Goal: Task Accomplishment & Management: Use online tool/utility

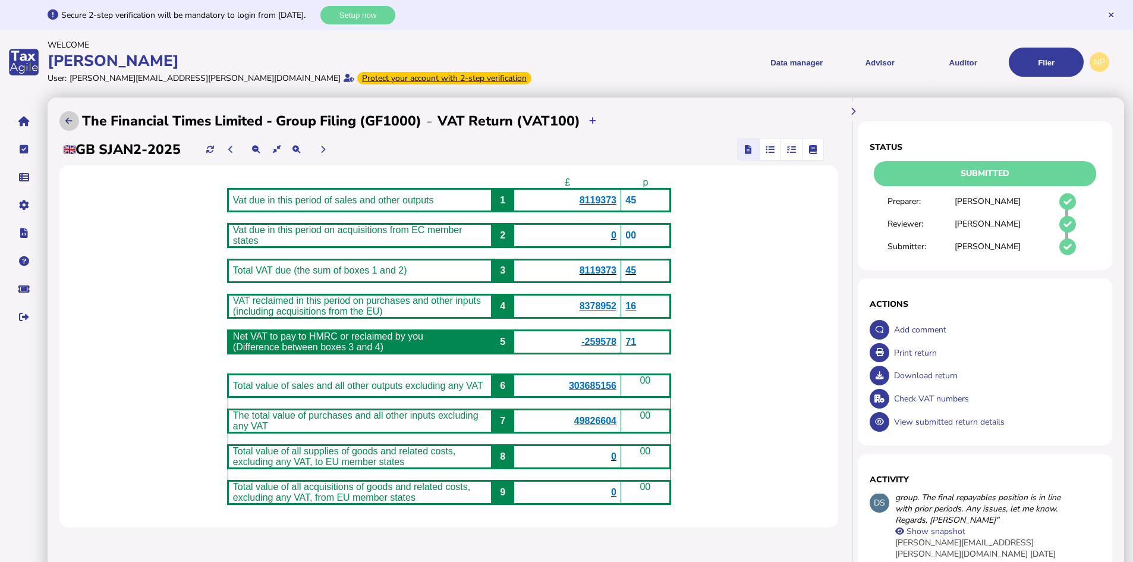
click at [72, 121] on icon at bounding box center [68, 121] width 7 height 8
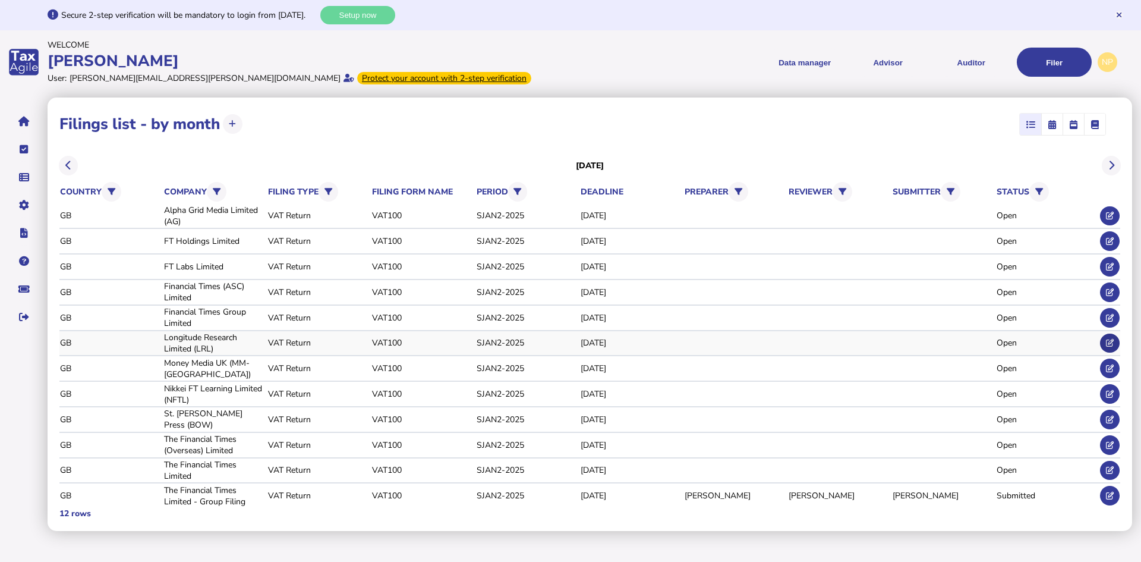
click at [1113, 342] on icon at bounding box center [1110, 343] width 8 height 8
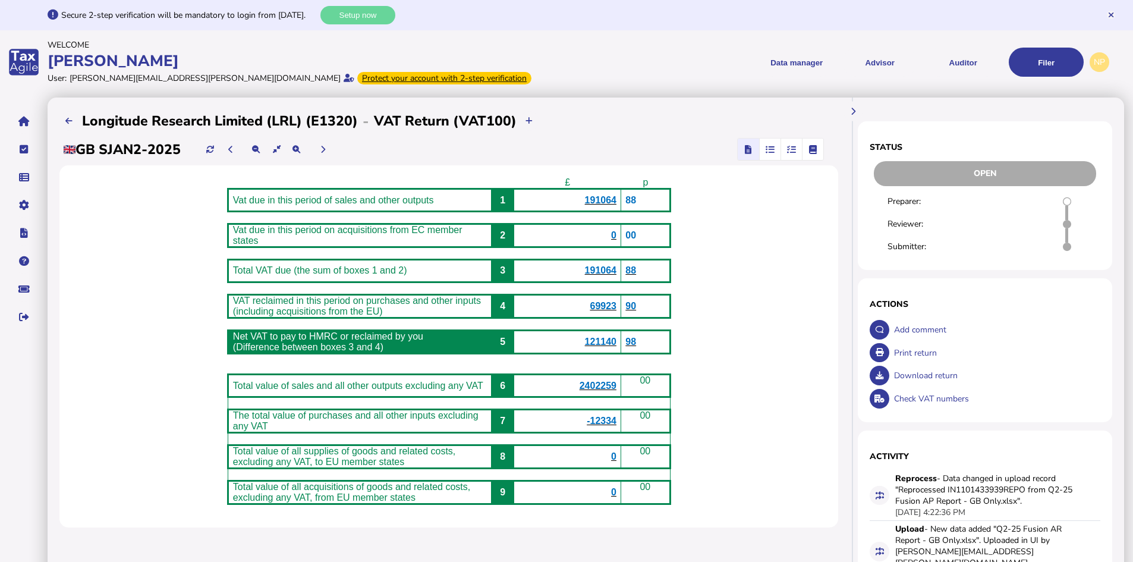
click at [616, 311] on span "69923" at bounding box center [602, 306] width 27 height 10
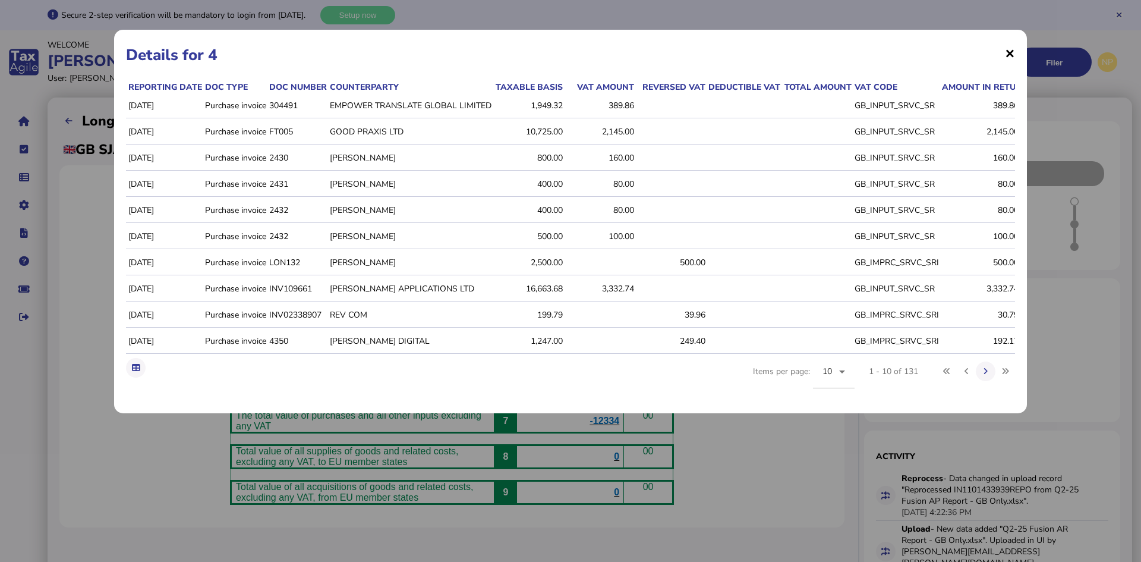
click at [1010, 53] on span "×" at bounding box center [1010, 53] width 10 height 23
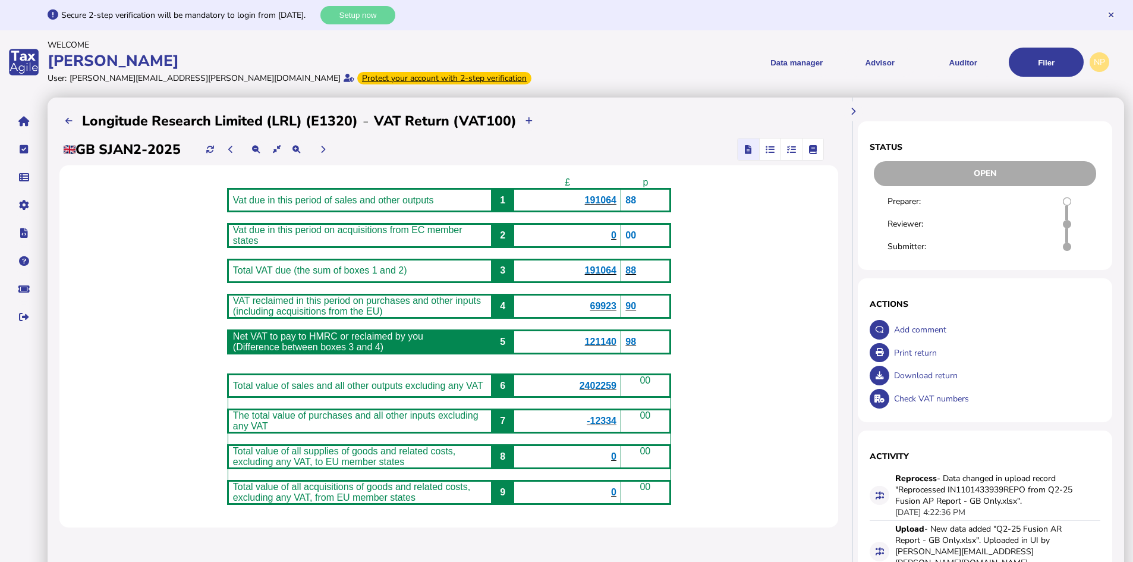
click at [791, 149] on icon "button" at bounding box center [791, 149] width 9 height 1
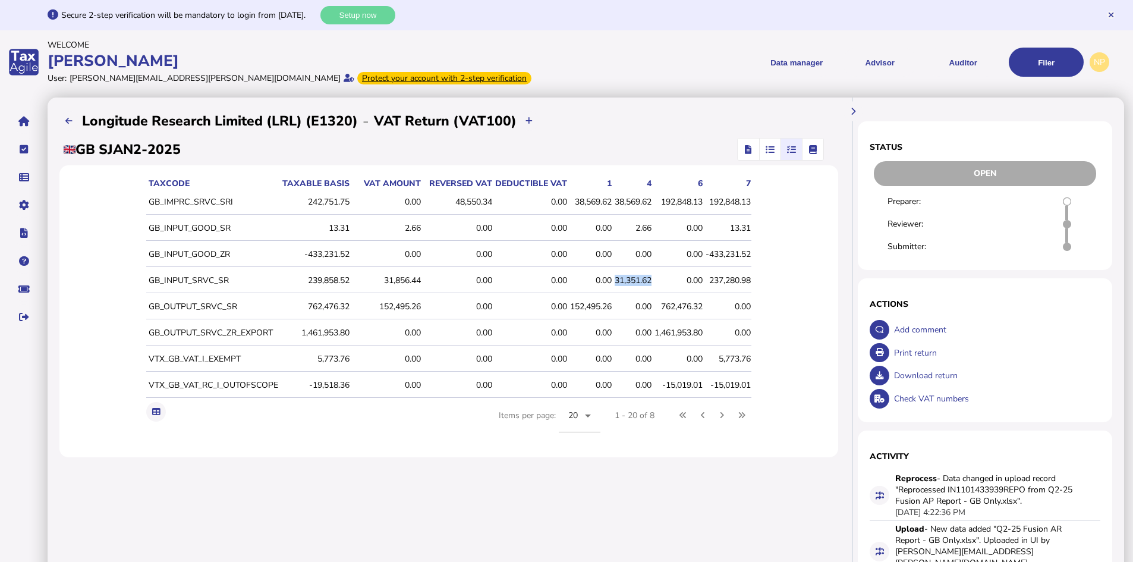
drag, startPoint x: 651, startPoint y: 279, endPoint x: 613, endPoint y: 276, distance: 38.1
click at [614, 276] on div "31,351.62" at bounding box center [632, 280] width 37 height 11
copy div "31,351.62"
click at [746, 149] on icon "button" at bounding box center [748, 149] width 7 height 1
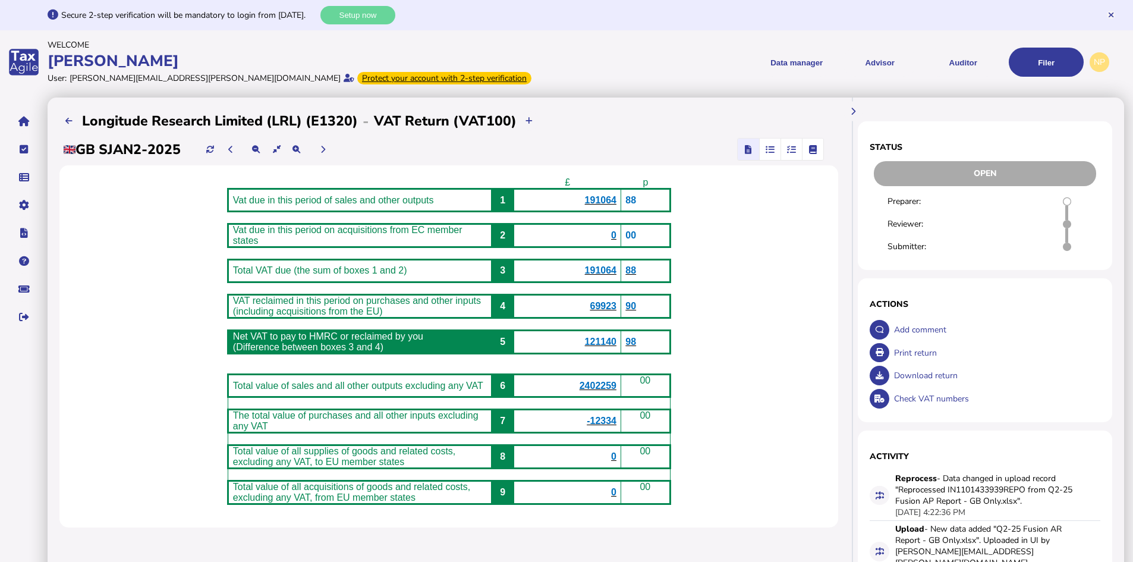
click at [611, 311] on span "69923" at bounding box center [602, 306] width 27 height 10
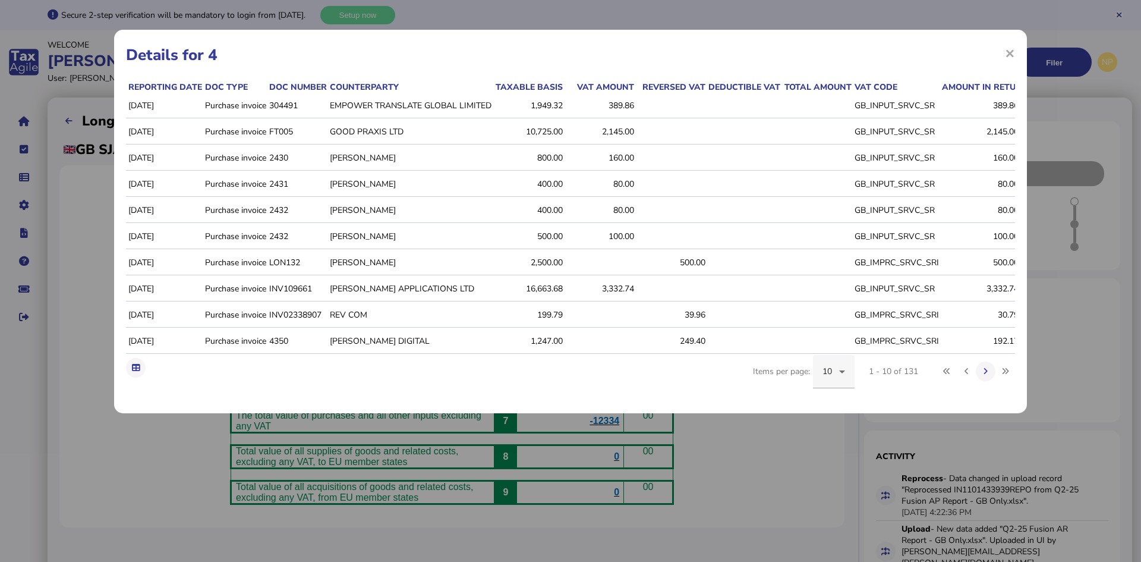
click at [840, 376] on icon at bounding box center [842, 371] width 14 height 14
click at [830, 496] on span "100" at bounding box center [829, 501] width 15 height 14
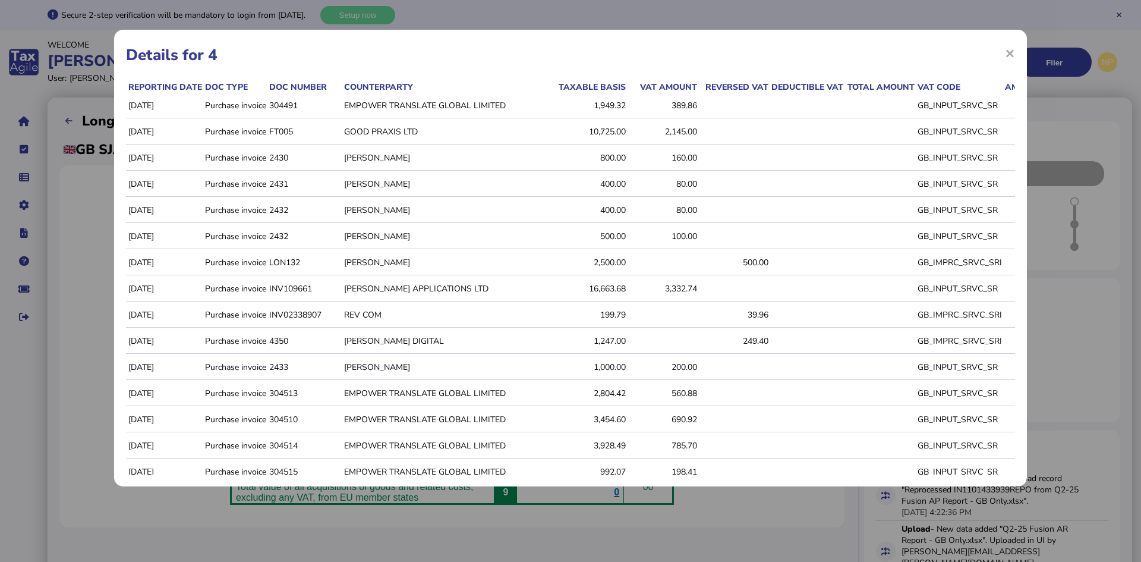
click at [697, 366] on div "200.00" at bounding box center [663, 366] width 68 height 11
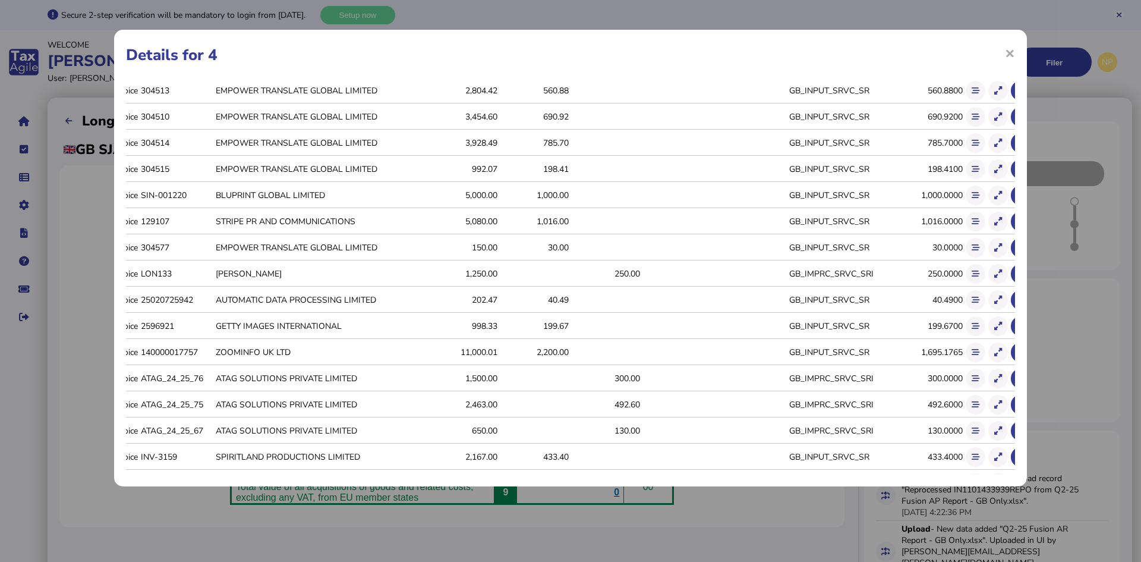
scroll to position [475, 0]
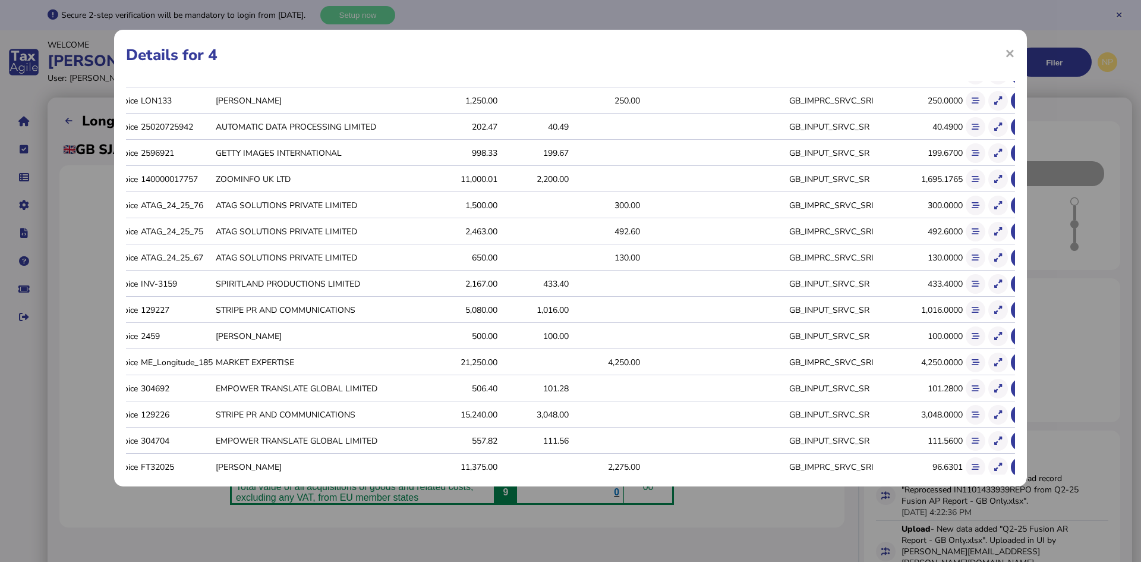
click at [573, 179] on td at bounding box center [604, 179] width 71 height 25
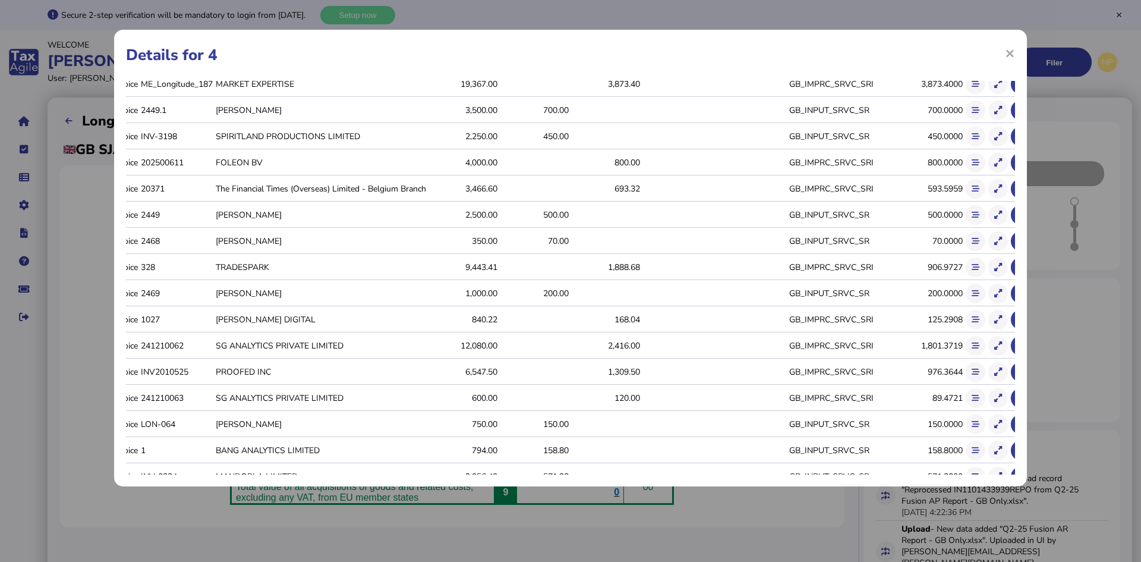
scroll to position [2289, 0]
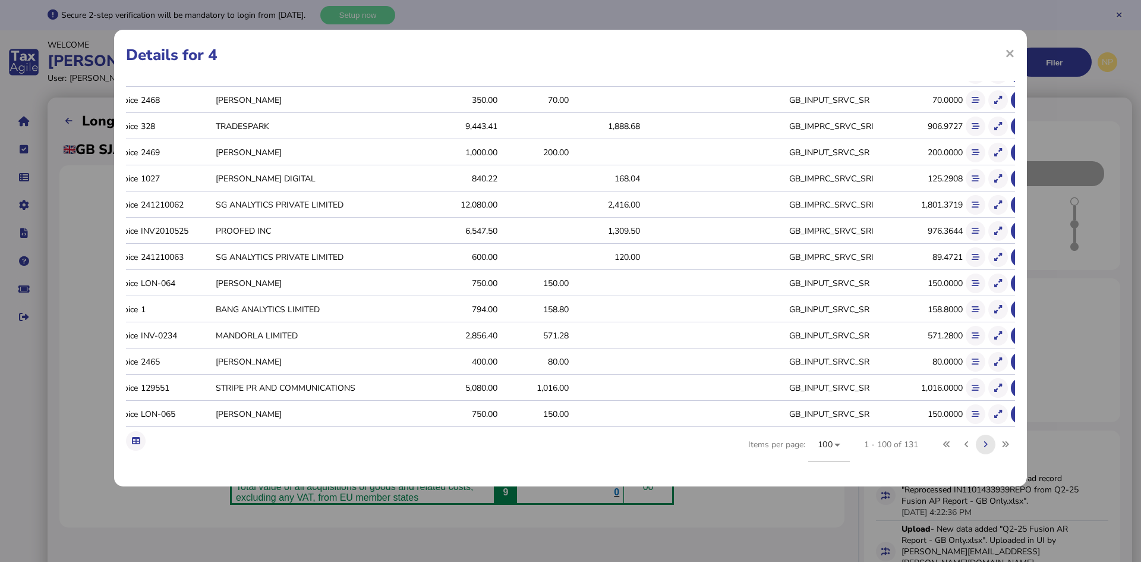
click at [983, 443] on icon at bounding box center [985, 444] width 4 height 8
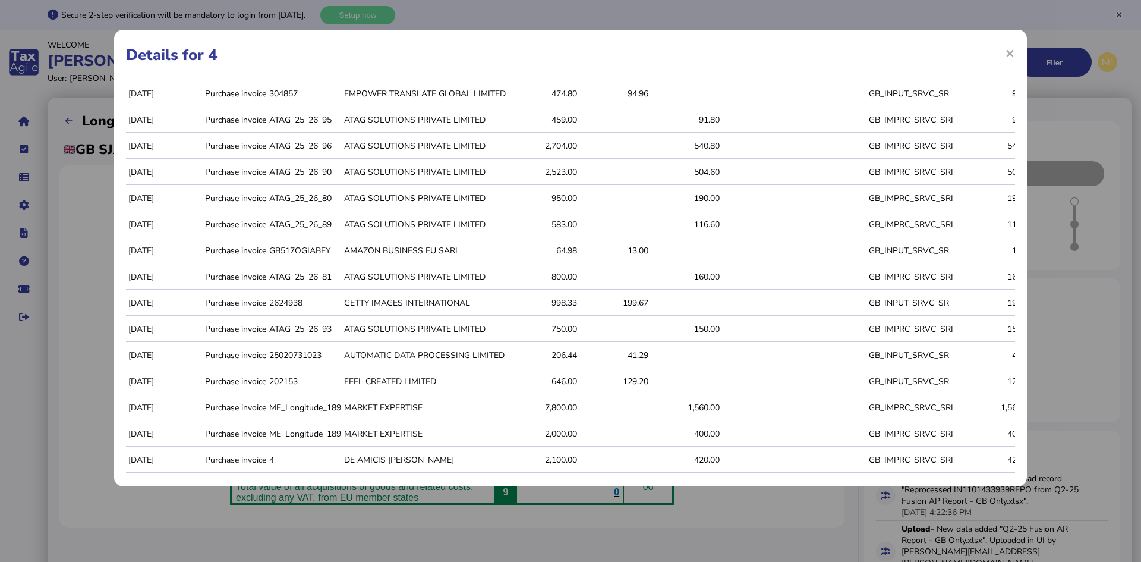
scroll to position [485, 0]
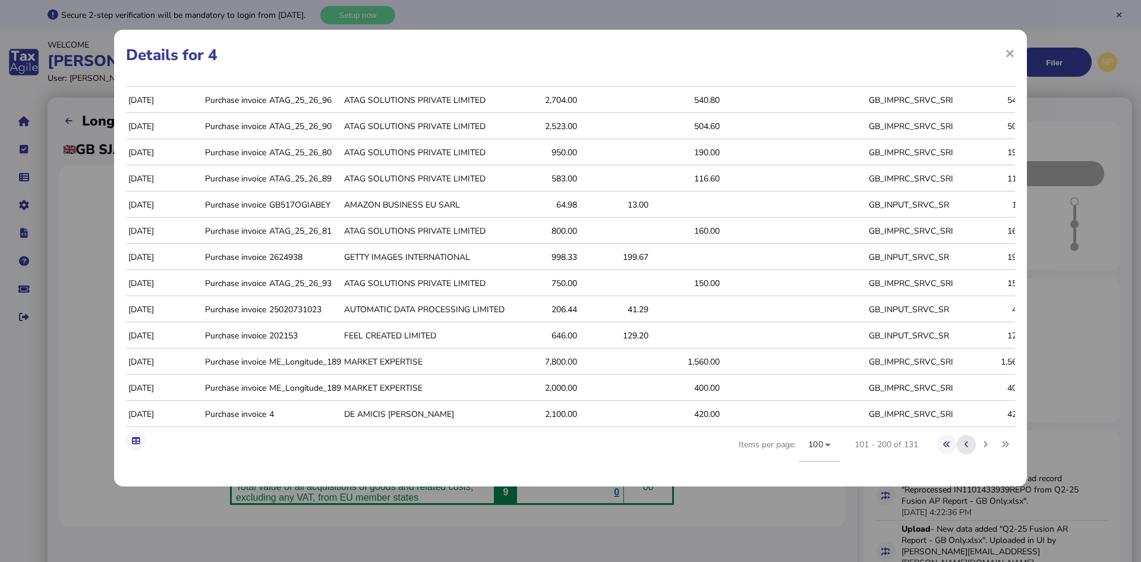
click at [957, 446] on button at bounding box center [967, 444] width 20 height 20
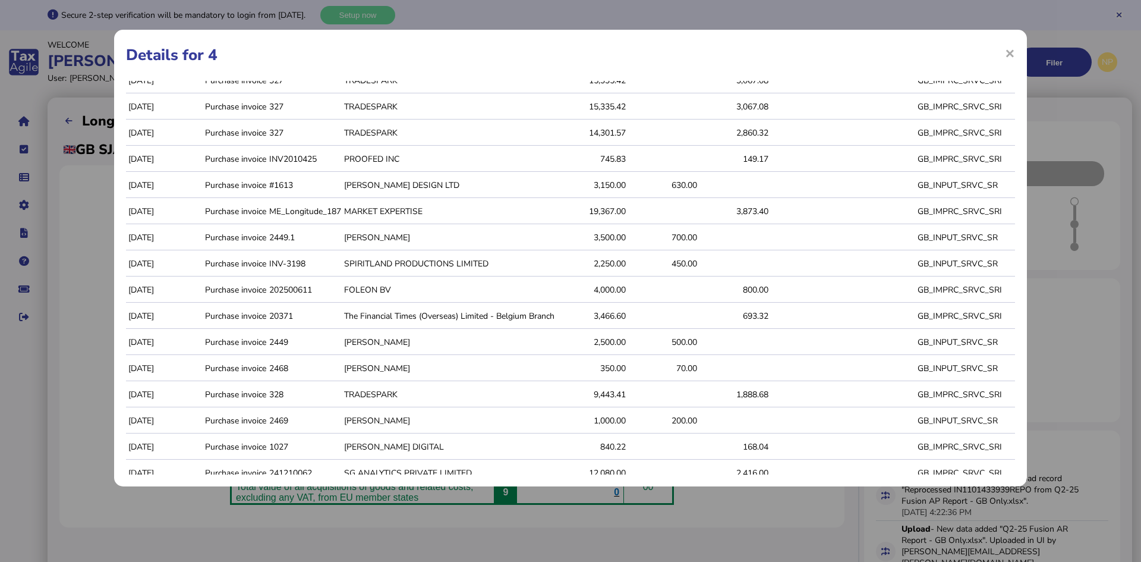
scroll to position [2289, 0]
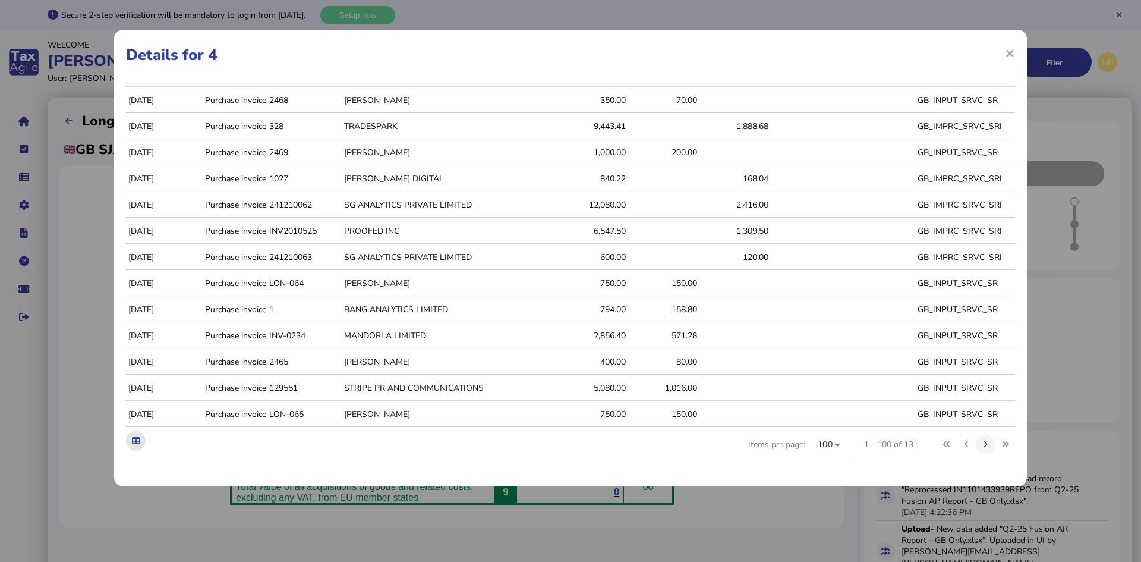
click at [137, 440] on icon at bounding box center [136, 441] width 8 height 8
click at [980, 445] on button at bounding box center [986, 444] width 20 height 20
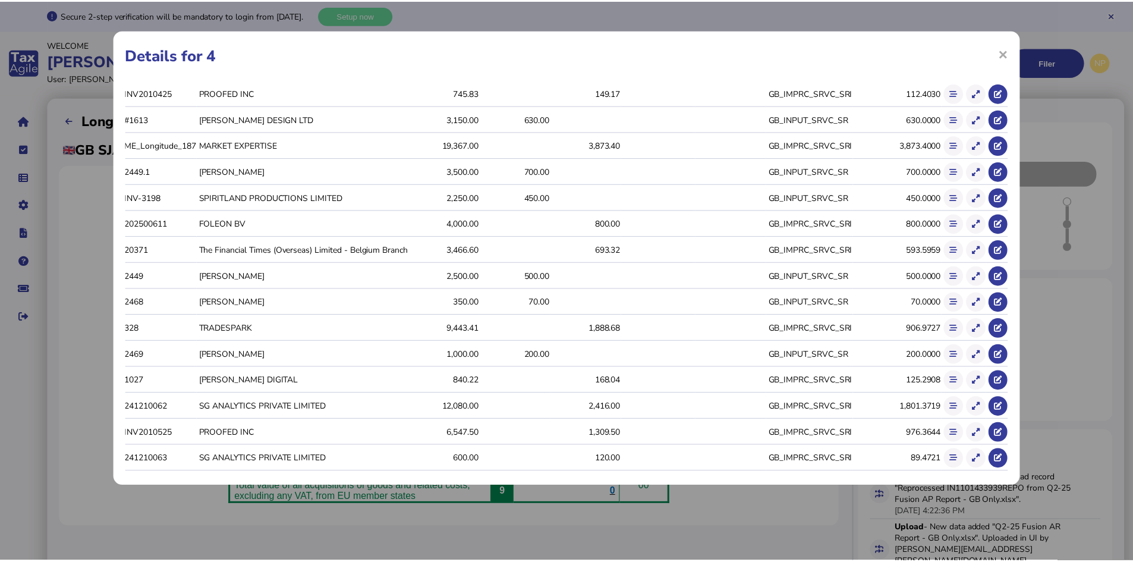
scroll to position [1873, 0]
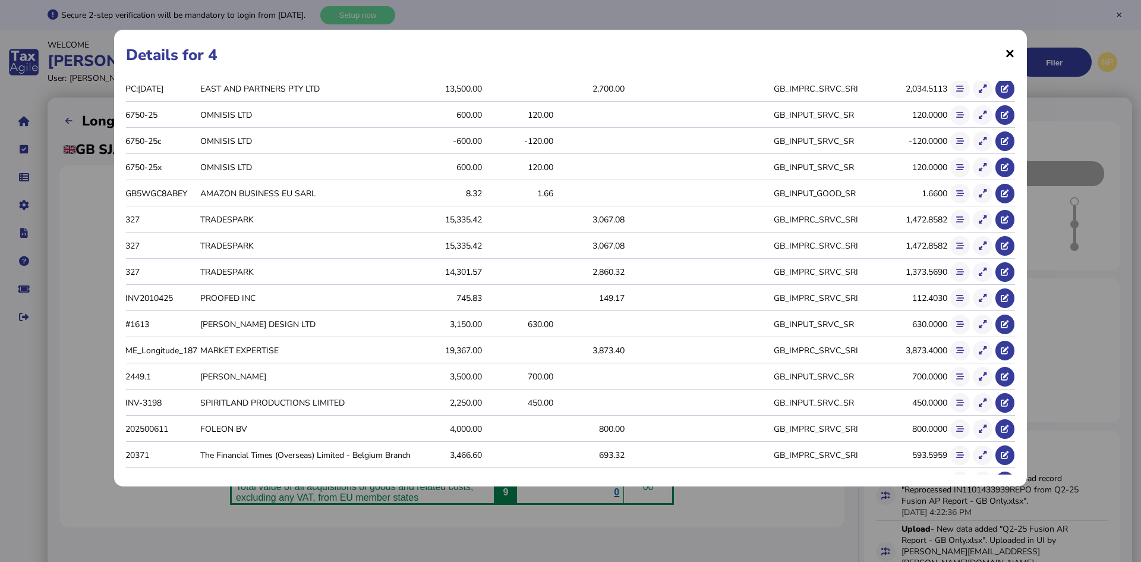
click at [1007, 55] on span "×" at bounding box center [1010, 53] width 10 height 23
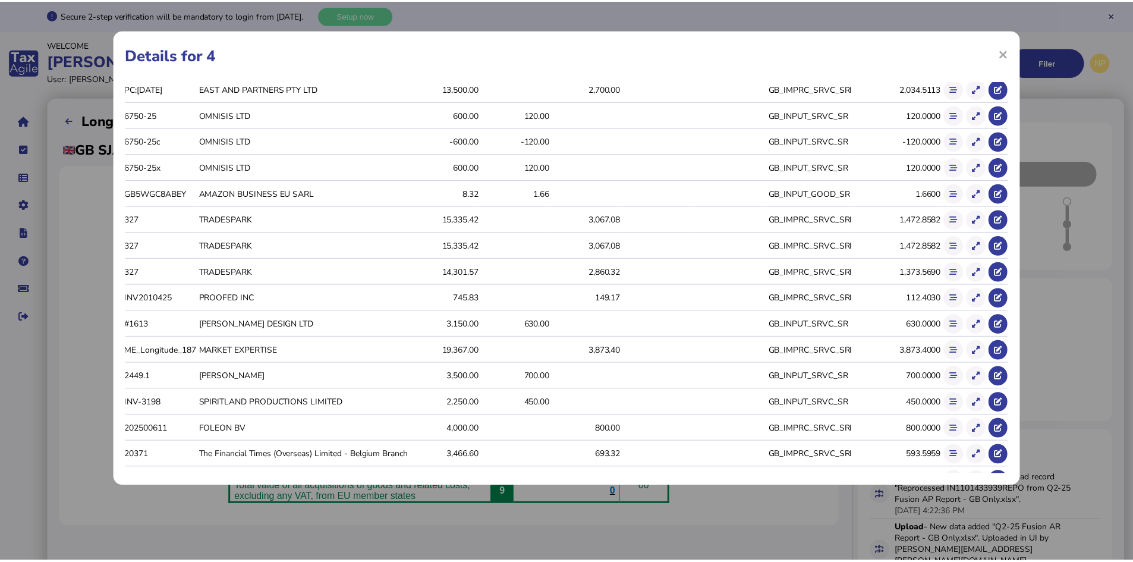
scroll to position [0, 0]
